Goal: Check status: Check status

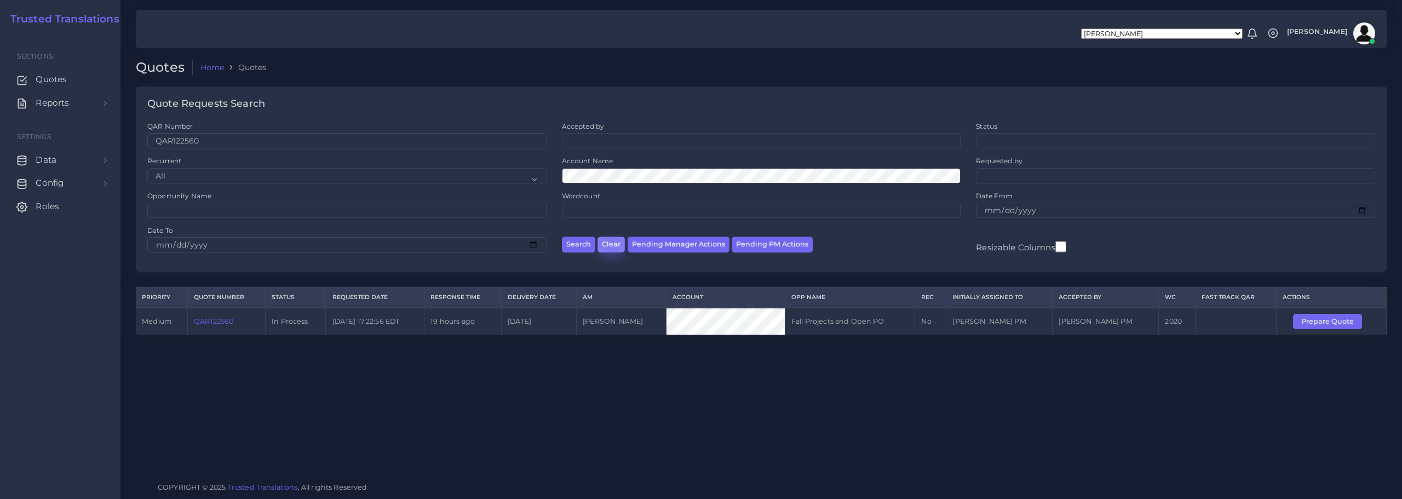
click at [610, 243] on button "Clear" at bounding box center [610, 245] width 27 height 16
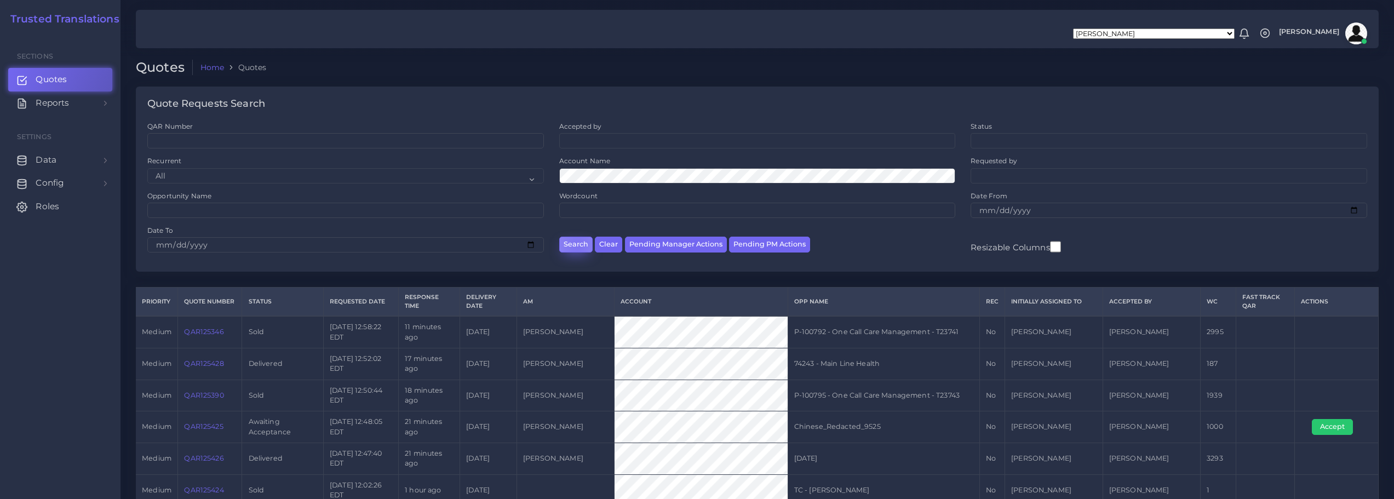
click at [577, 245] on button "Search" at bounding box center [575, 245] width 33 height 16
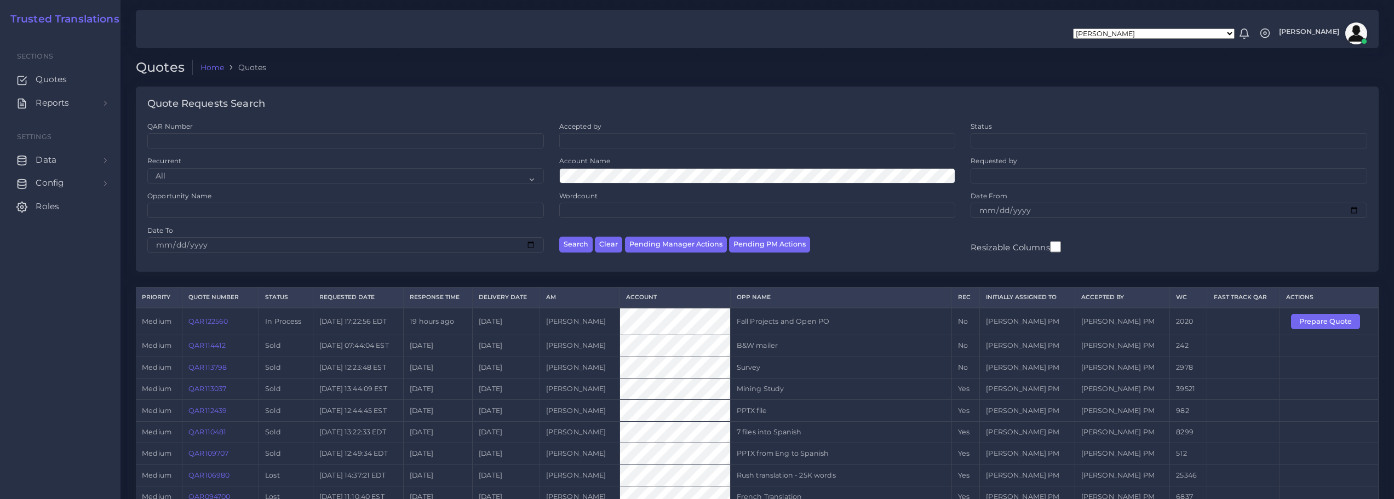
click at [205, 320] on link "QAR122560" at bounding box center [207, 321] width 39 height 8
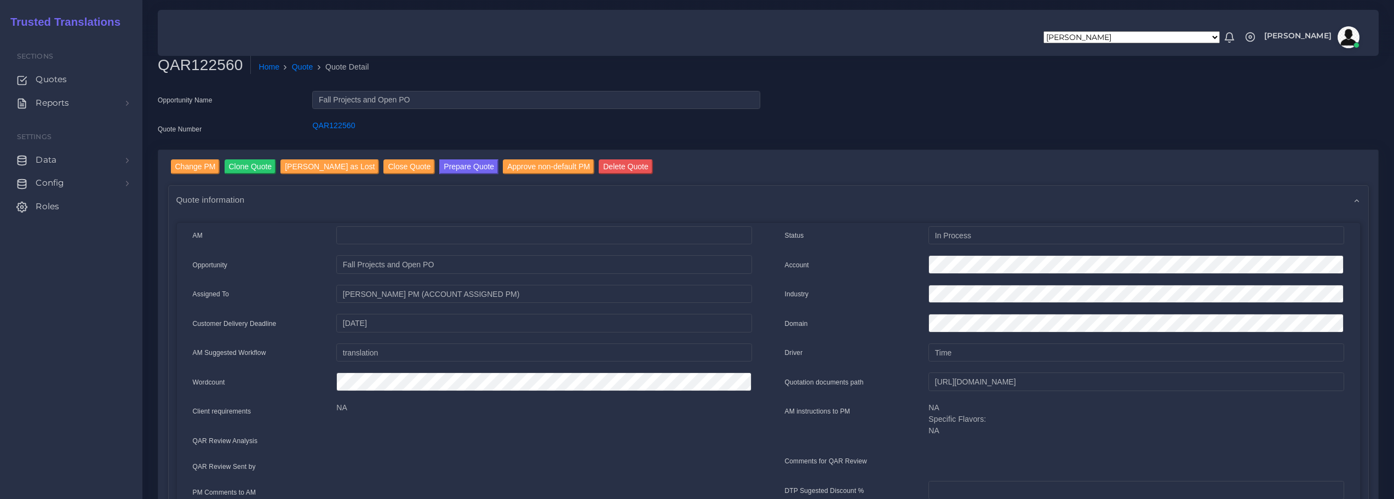
scroll to position [3, 0]
